Goal: Task Accomplishment & Management: Manage account settings

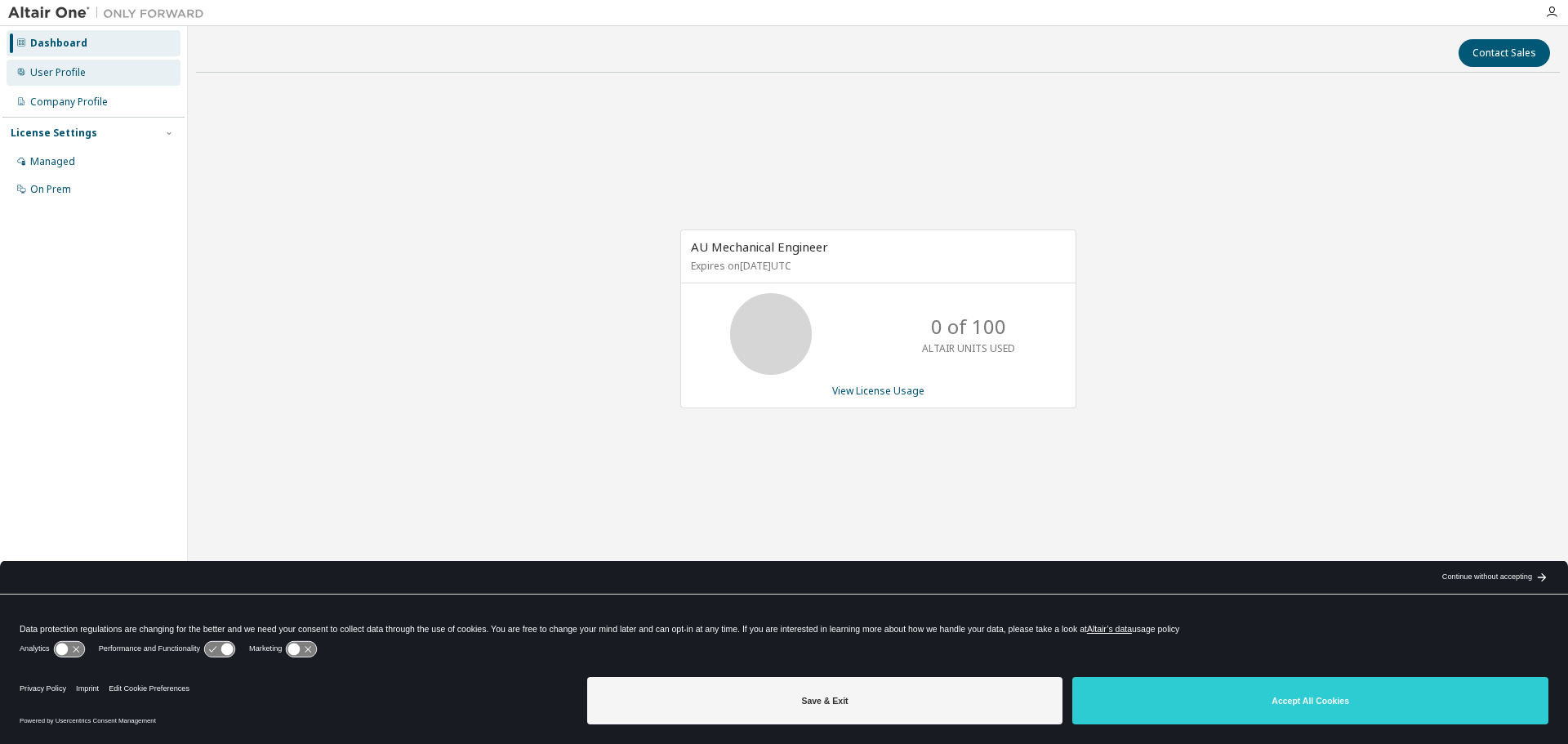
click at [42, 77] on div "User Profile" at bounding box center [58, 72] width 56 height 13
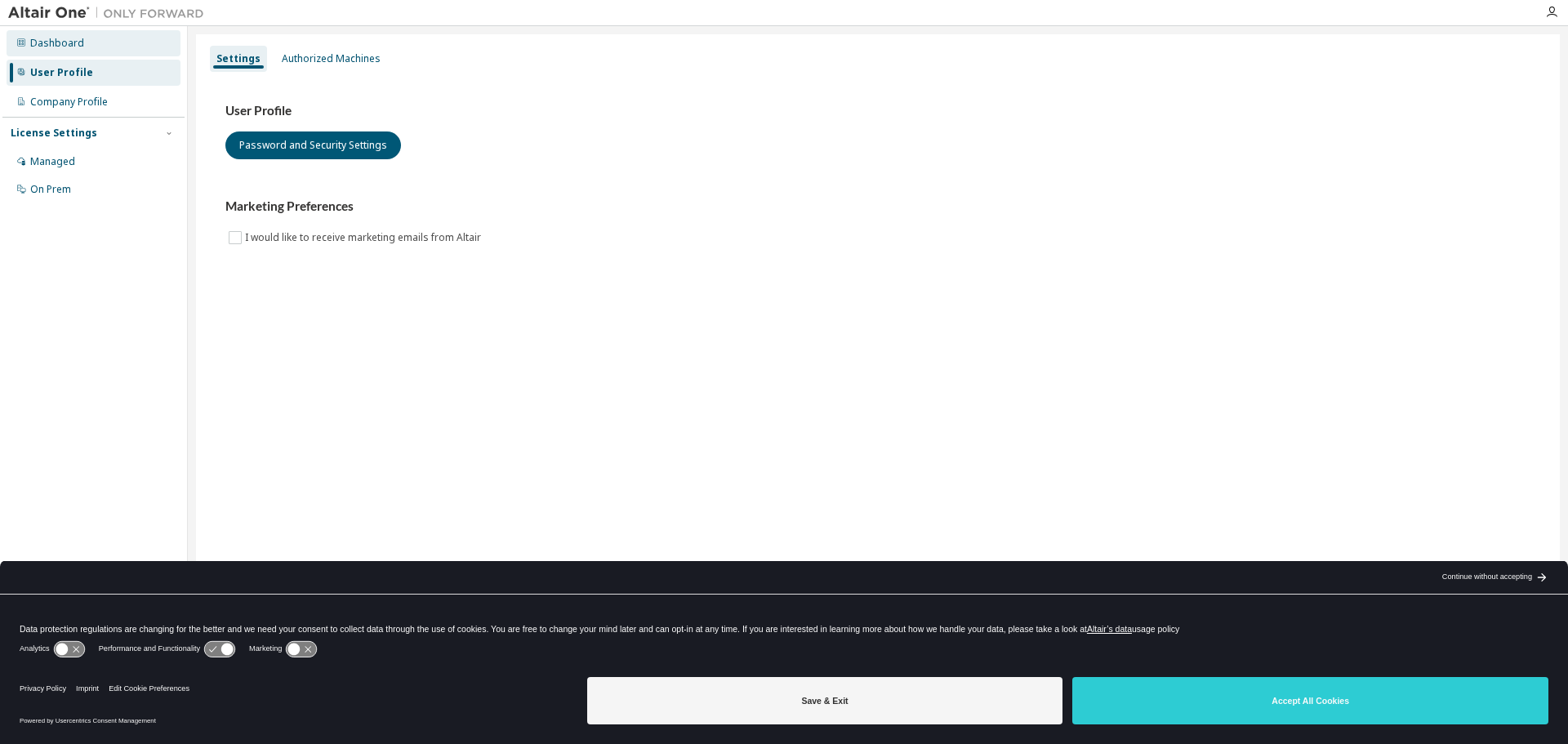
click at [45, 46] on div "Dashboard" at bounding box center [58, 44] width 54 height 13
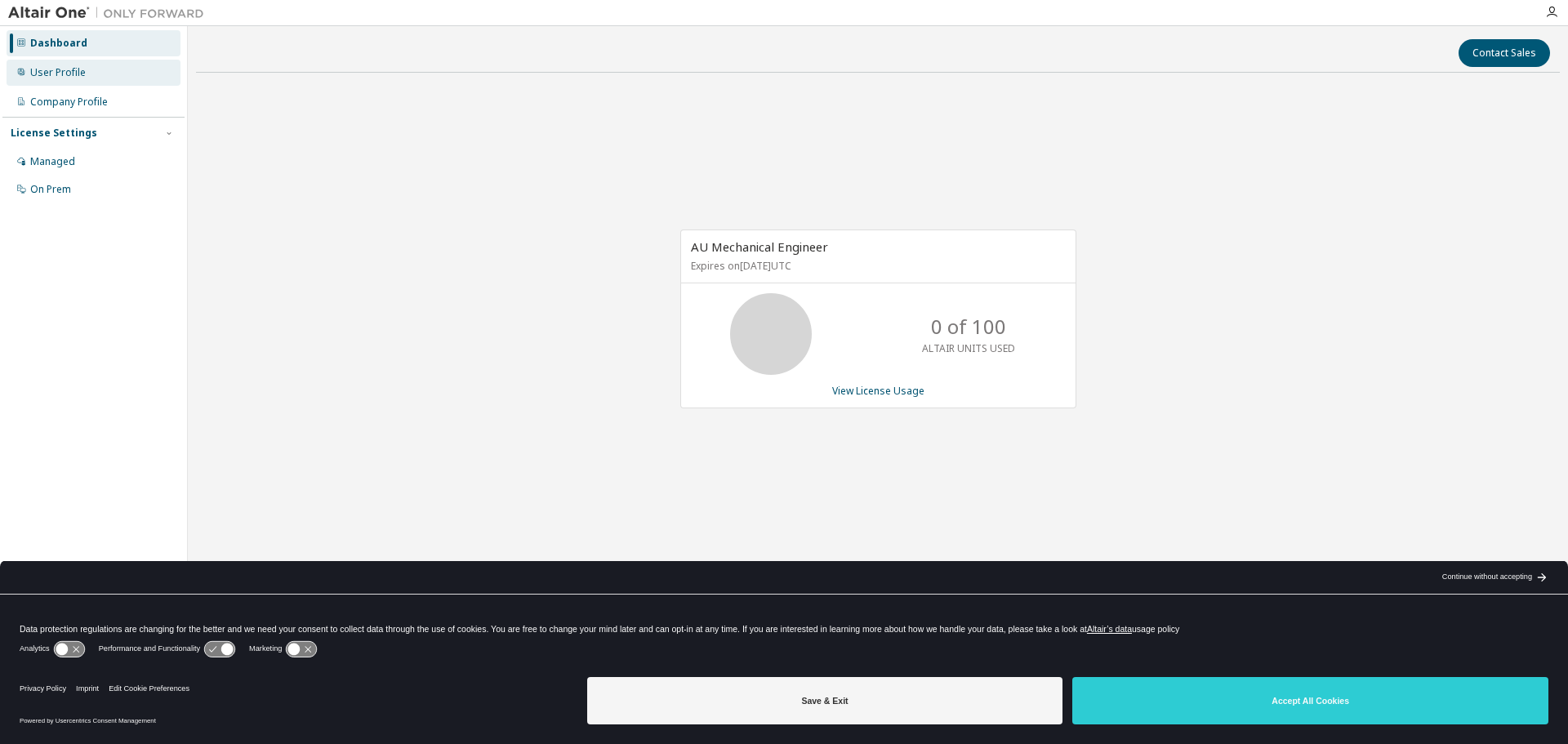
click at [54, 79] on div "User Profile" at bounding box center [58, 72] width 56 height 13
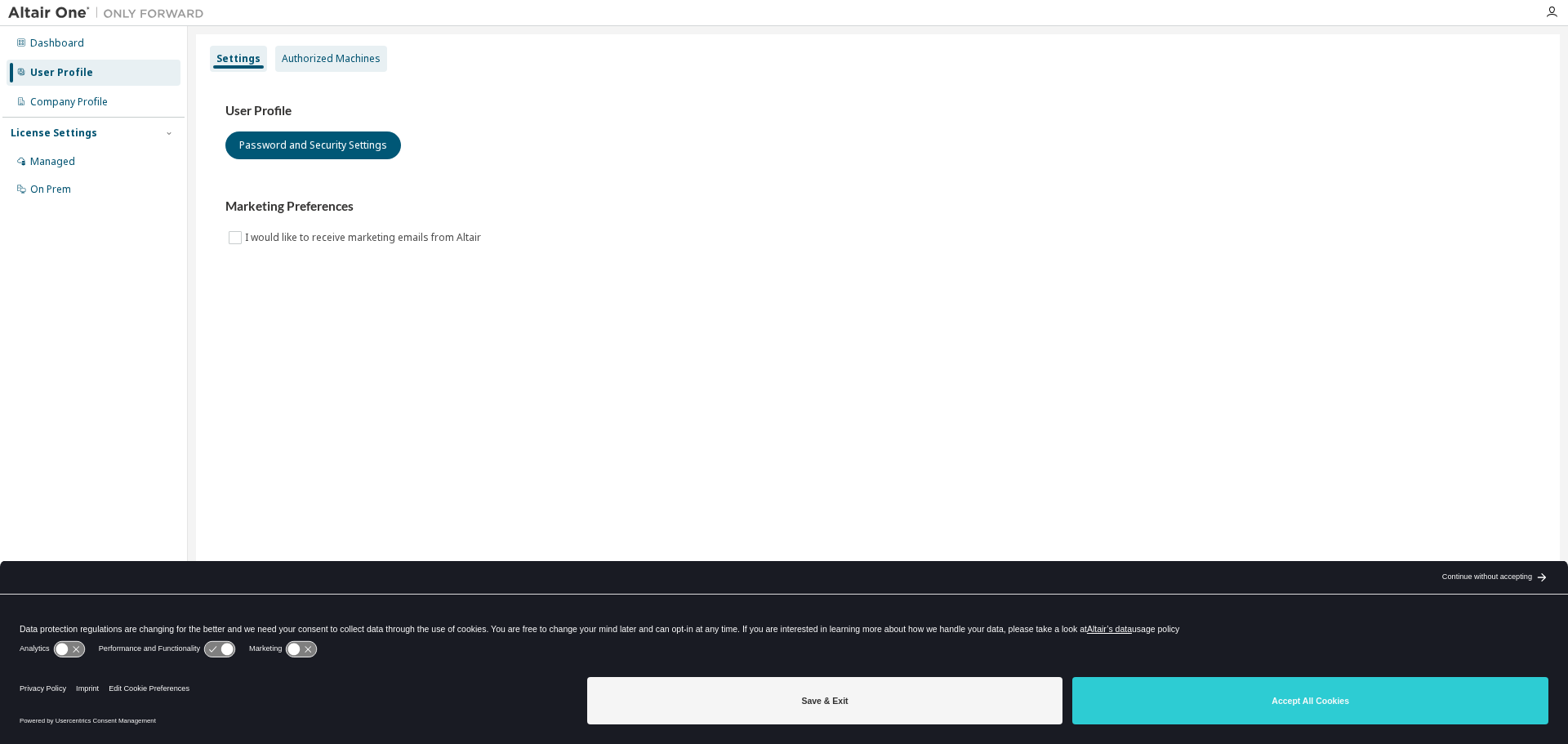
click at [311, 59] on div "Authorized Machines" at bounding box center [331, 58] width 99 height 13
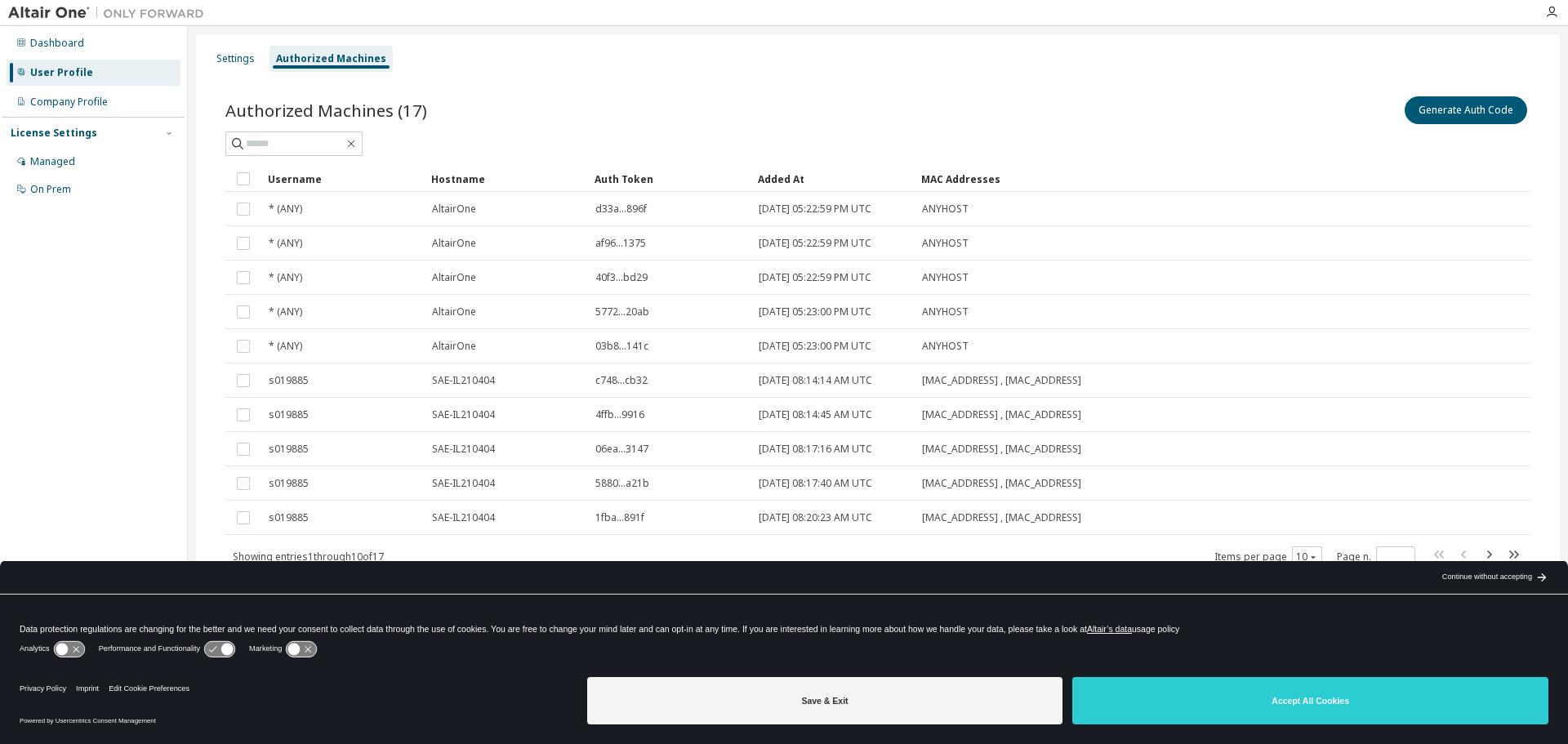
click at [59, 76] on div "User Profile" at bounding box center [62, 72] width 63 height 13
click at [327, 54] on div "Authorized Machines" at bounding box center [331, 58] width 110 height 13
